Goal: Task Accomplishment & Management: Complete application form

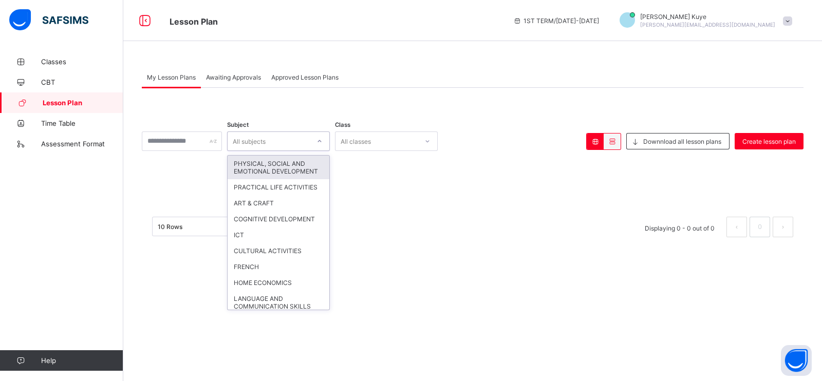
click at [323, 140] on icon at bounding box center [319, 141] width 6 height 10
click at [256, 243] on div "ICT" at bounding box center [279, 235] width 102 height 16
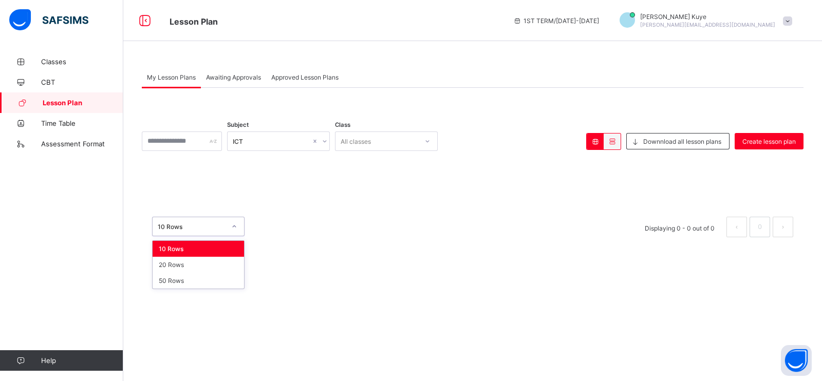
click at [236, 226] on icon at bounding box center [234, 226] width 6 height 10
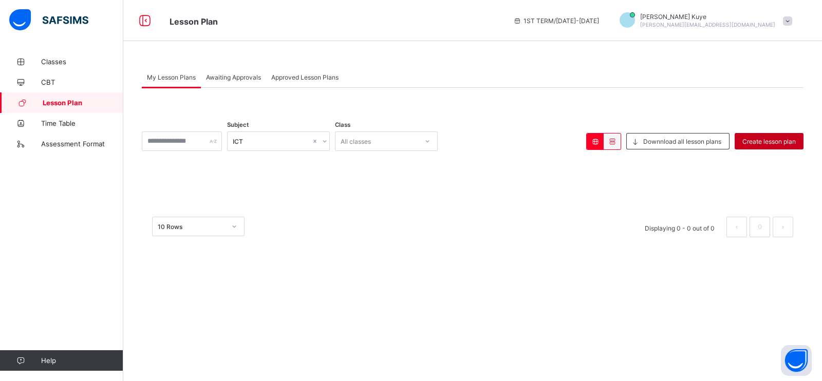
click at [772, 144] on span "Create lesson plan" at bounding box center [768, 142] width 53 height 8
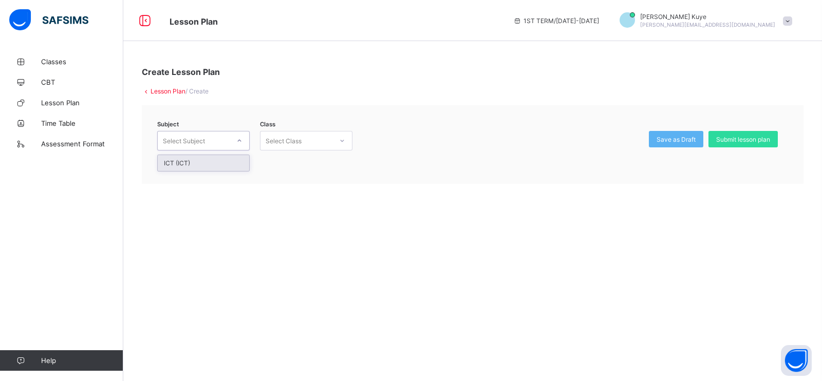
click at [241, 142] on icon at bounding box center [239, 141] width 6 height 10
click at [213, 167] on div "ICT (ICT)" at bounding box center [203, 163] width 91 height 16
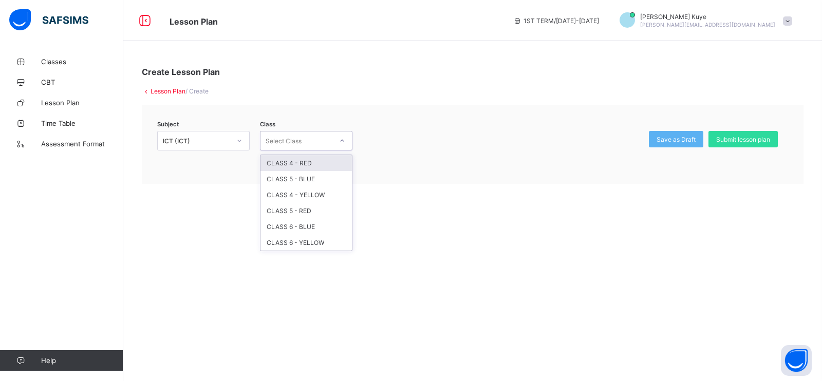
click at [344, 140] on icon at bounding box center [342, 141] width 6 height 10
click at [329, 165] on div "CLASS 4 - RED" at bounding box center [305, 163] width 91 height 16
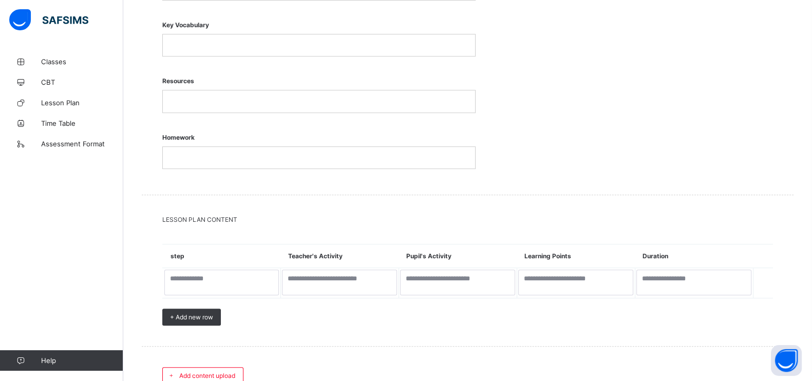
scroll to position [852, 0]
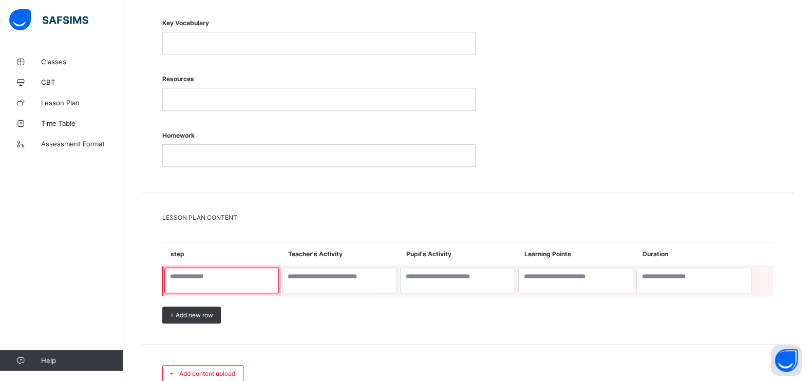
click at [211, 278] on textarea at bounding box center [221, 281] width 115 height 26
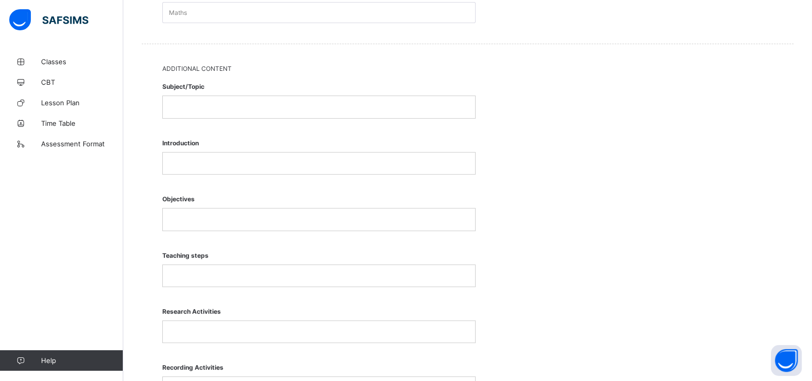
scroll to position [476, 0]
